Goal: Transaction & Acquisition: Obtain resource

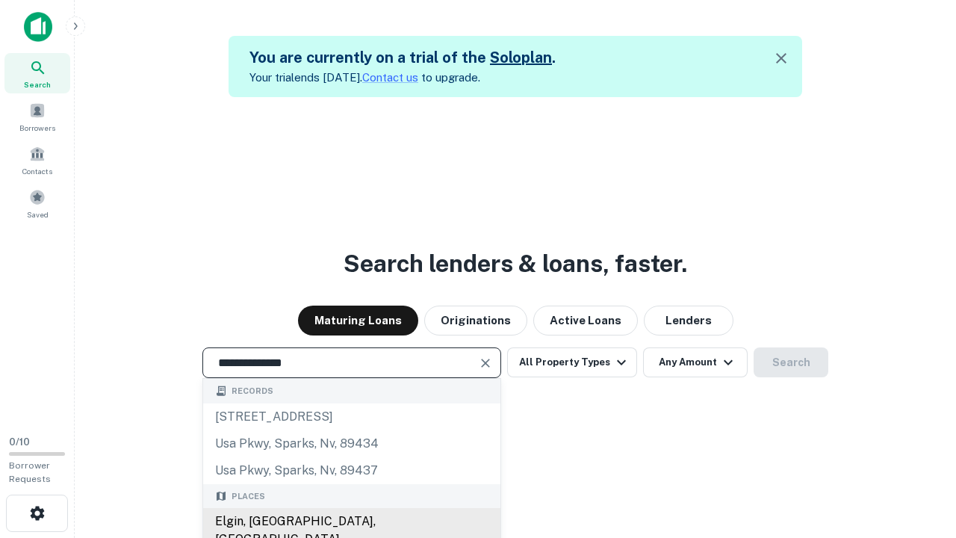
click at [351, 522] on div "Elgin, [GEOGRAPHIC_DATA], [GEOGRAPHIC_DATA]" at bounding box center [351, 530] width 297 height 45
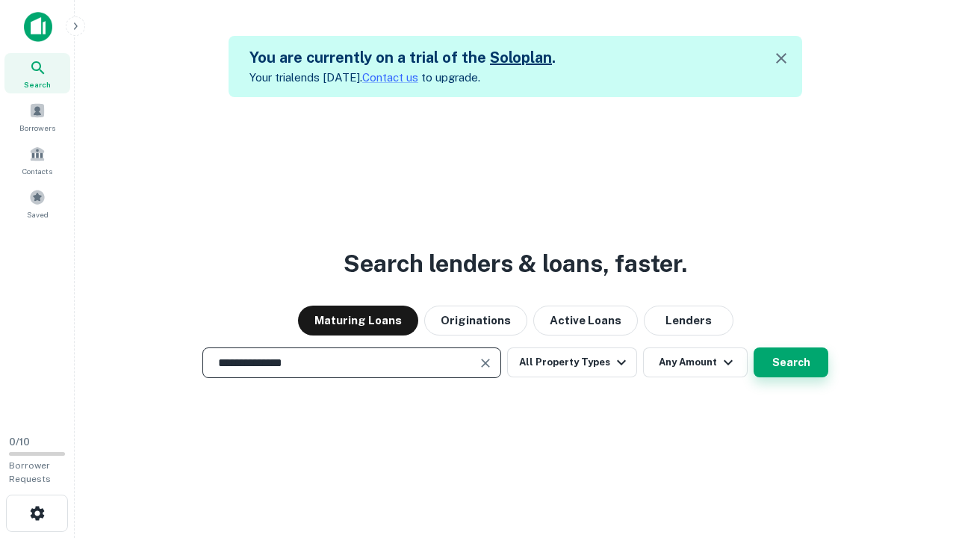
type input "**********"
click at [791, 362] on button "Search" at bounding box center [791, 362] width 75 height 30
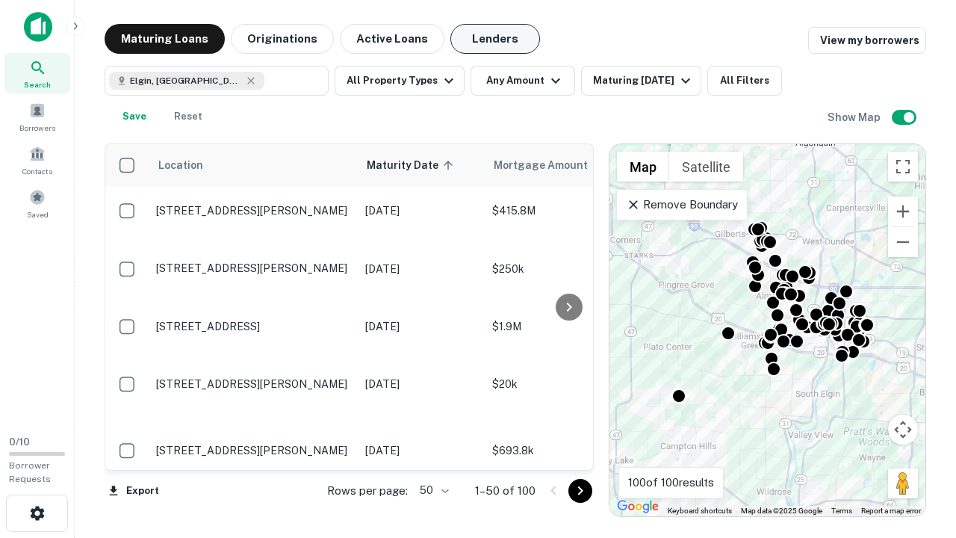
click at [495, 39] on button "Lenders" at bounding box center [496, 39] width 90 height 30
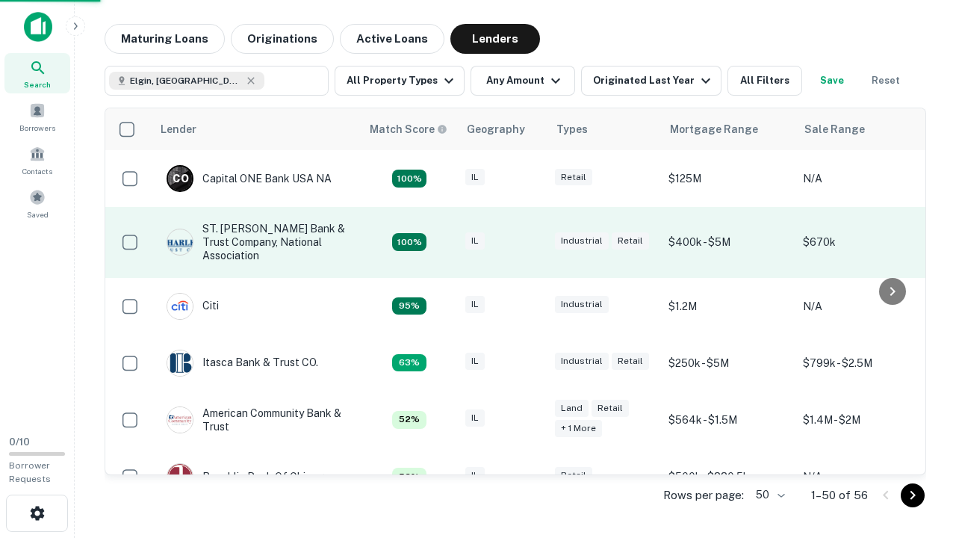
click at [530, 242] on div "IL" at bounding box center [502, 242] width 75 height 20
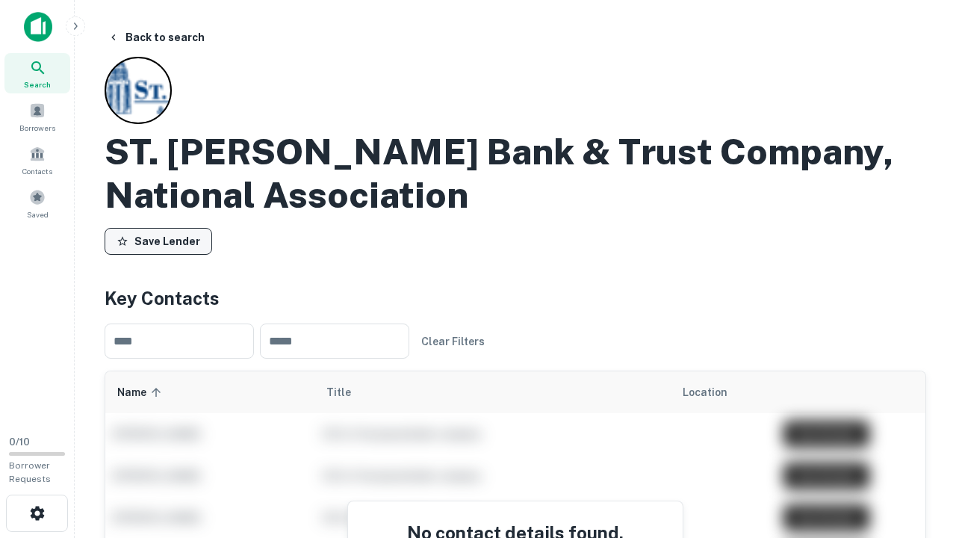
click at [158, 241] on button "Save Lender" at bounding box center [159, 241] width 108 height 27
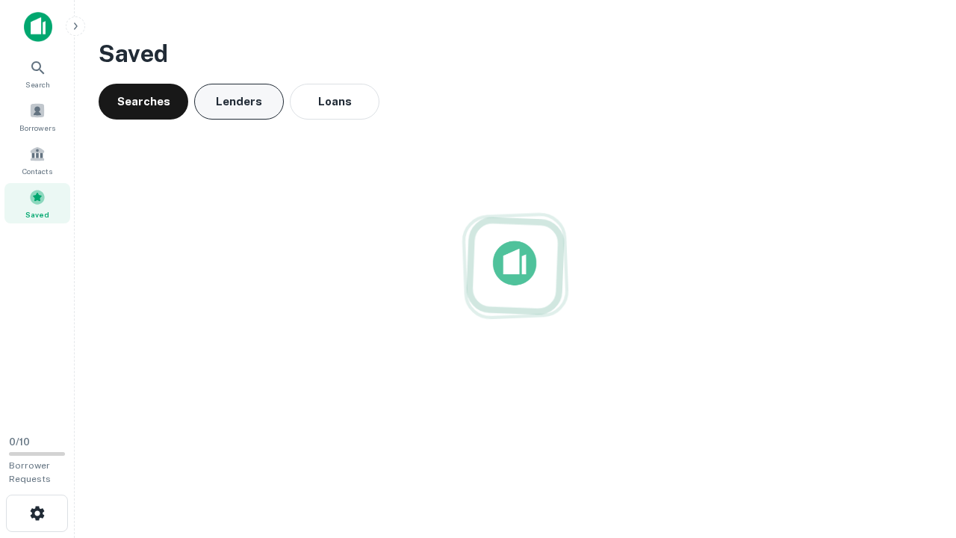
click at [239, 102] on button "Lenders" at bounding box center [239, 102] width 90 height 36
